Goal: Task Accomplishment & Management: Understand process/instructions

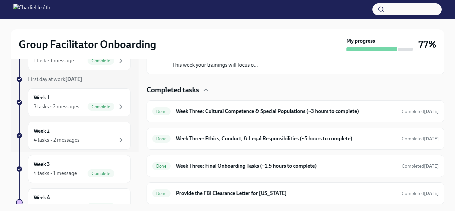
scroll to position [55, 0]
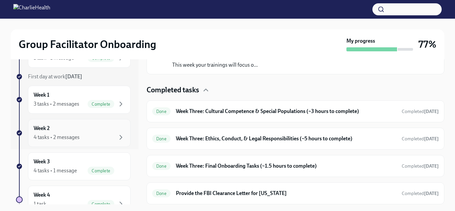
click at [117, 132] on div "Week 2 4 tasks • 2 messages" at bounding box center [79, 133] width 91 height 17
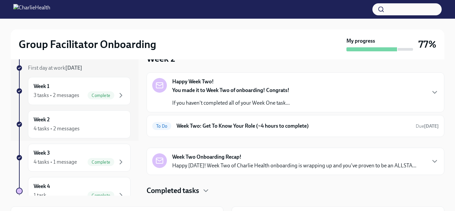
scroll to position [9, 0]
click at [208, 122] on h6 "Week Two: Get To Know Your Role (~4 hours to complete)" at bounding box center [294, 125] width 234 height 7
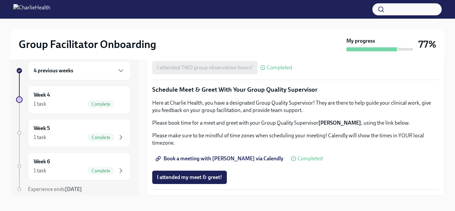
scroll to position [656, 0]
click at [117, 71] on icon "button" at bounding box center [121, 71] width 8 height 8
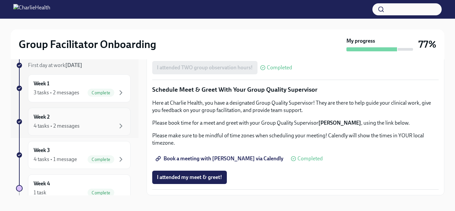
scroll to position [58, 0]
click at [86, 123] on div "4 tasks • 2 messages" at bounding box center [79, 126] width 91 height 8
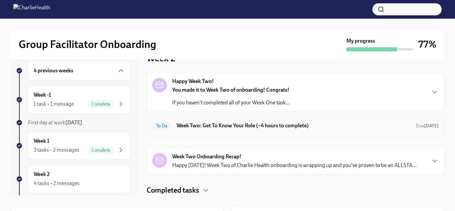
scroll to position [9, 0]
click at [236, 136] on div "To Do Week Two: Get To Know Your Role (~4 hours to complete) Due [DATE]" at bounding box center [296, 126] width 298 height 22
click at [236, 124] on h6 "Week Two: Get To Know Your Role (~4 hours to complete)" at bounding box center [294, 125] width 234 height 7
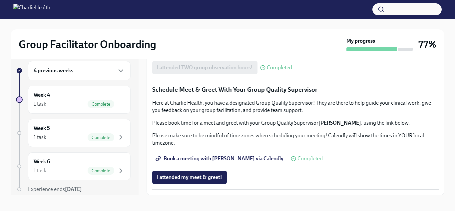
scroll to position [656, 0]
click at [84, 102] on div "1 task Complete" at bounding box center [79, 104] width 91 height 8
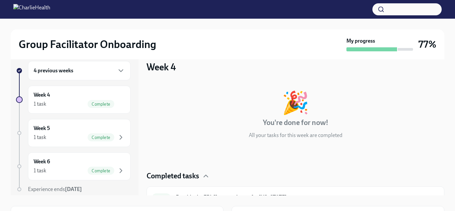
click at [120, 66] on div "4 previous weeks" at bounding box center [79, 70] width 103 height 19
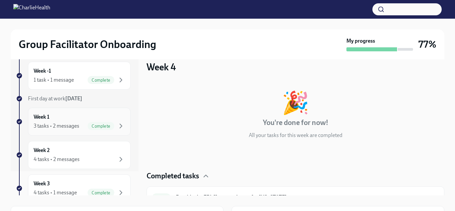
scroll to position [27, 0]
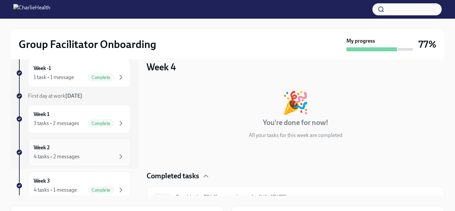
click at [92, 156] on div "4 tasks • 2 messages" at bounding box center [79, 157] width 91 height 8
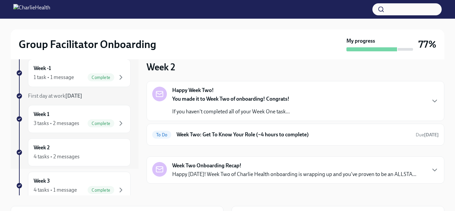
click at [235, 102] on p "You made it to Week Two of onboarding! Congrats!" at bounding box center [231, 98] width 118 height 7
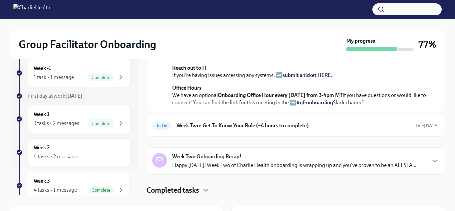
scroll to position [238, 0]
click at [216, 122] on h6 "Week Two: Get To Know Your Role (~4 hours to complete)" at bounding box center [294, 125] width 234 height 7
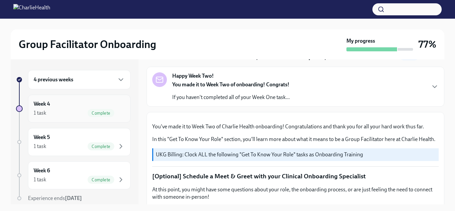
click at [64, 110] on div "1 task Complete" at bounding box center [79, 113] width 91 height 8
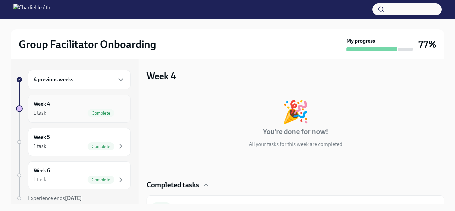
click at [108, 102] on div "Week 4 1 task Complete" at bounding box center [79, 108] width 91 height 17
click at [114, 78] on div "4 previous weeks" at bounding box center [79, 80] width 91 height 8
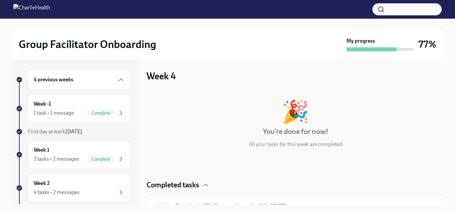
click at [111, 78] on div "4 previous weeks" at bounding box center [79, 80] width 91 height 8
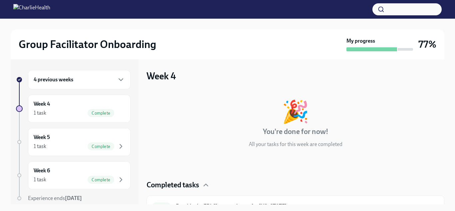
click at [111, 78] on div "4 previous weeks" at bounding box center [79, 80] width 91 height 8
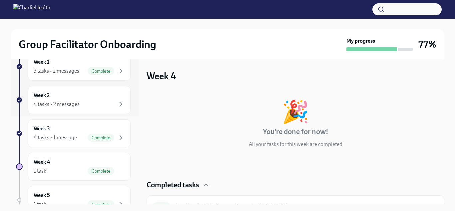
scroll to position [91, 0]
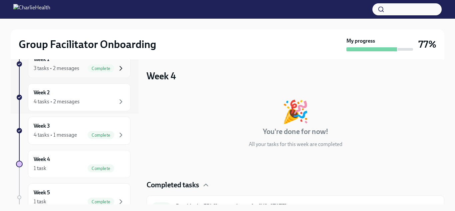
click at [118, 65] on icon "button" at bounding box center [121, 68] width 8 height 8
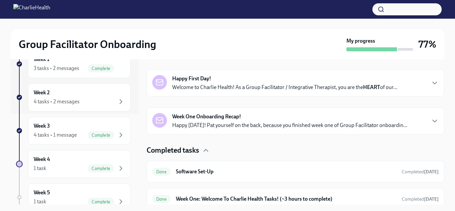
scroll to position [133, 0]
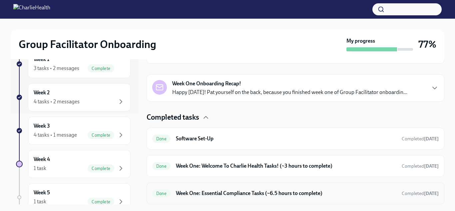
click at [197, 193] on h6 "Week One: Essential Compliance Tasks (~6.5 hours to complete)" at bounding box center [286, 193] width 221 height 7
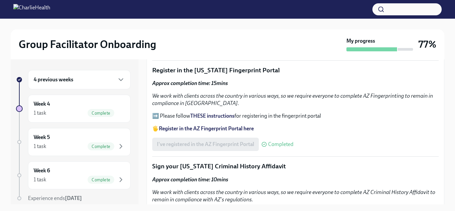
scroll to position [708, 0]
click at [199, 142] on div "I've registered in the AZ Fingerprint Portal Completed" at bounding box center [222, 143] width 141 height 13
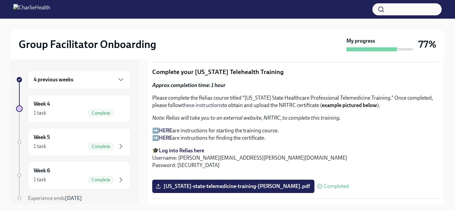
scroll to position [893, 0]
